Goal: Find specific page/section: Find specific page/section

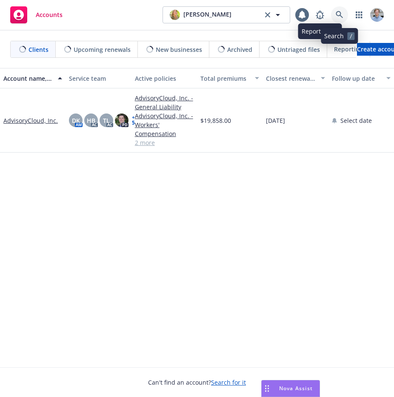
click at [333, 15] on link at bounding box center [339, 14] width 17 height 17
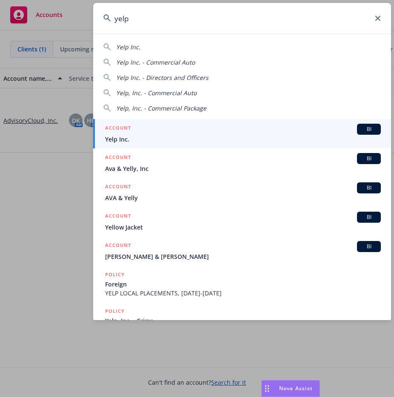
type input "yelp"
click at [226, 121] on link "ACCOUNT BI Yelp Inc." at bounding box center [242, 133] width 298 height 29
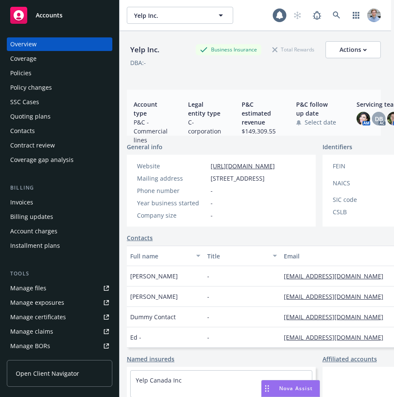
scroll to position [0, 3]
click at [43, 77] on div "Policies" at bounding box center [59, 73] width 99 height 14
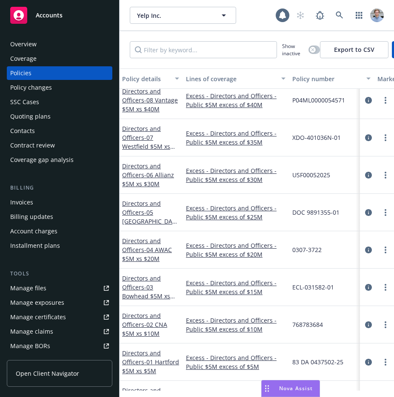
scroll to position [895, 0]
